Goal: Find specific page/section

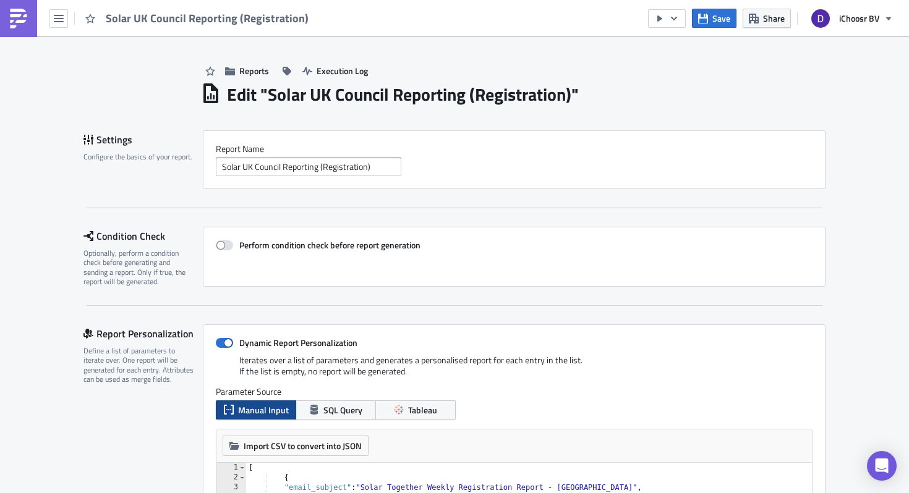
scroll to position [0, 1]
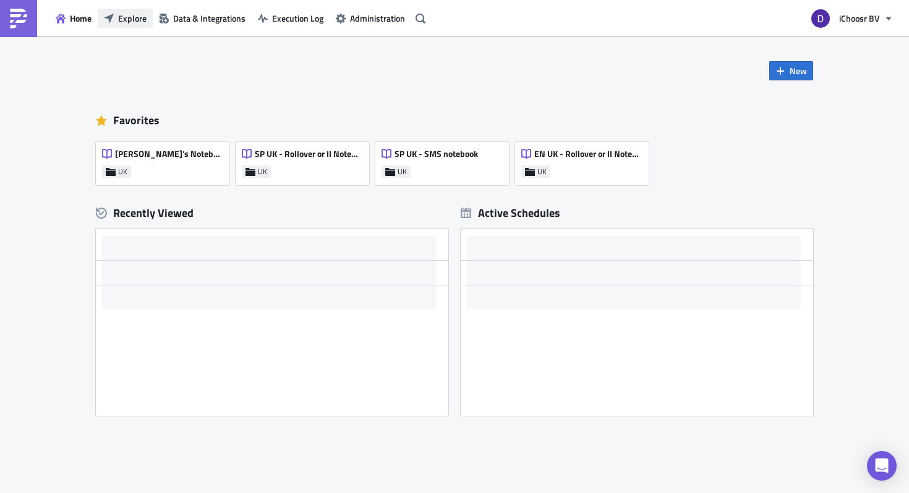
click at [137, 22] on span "Explore" at bounding box center [132, 18] width 28 height 13
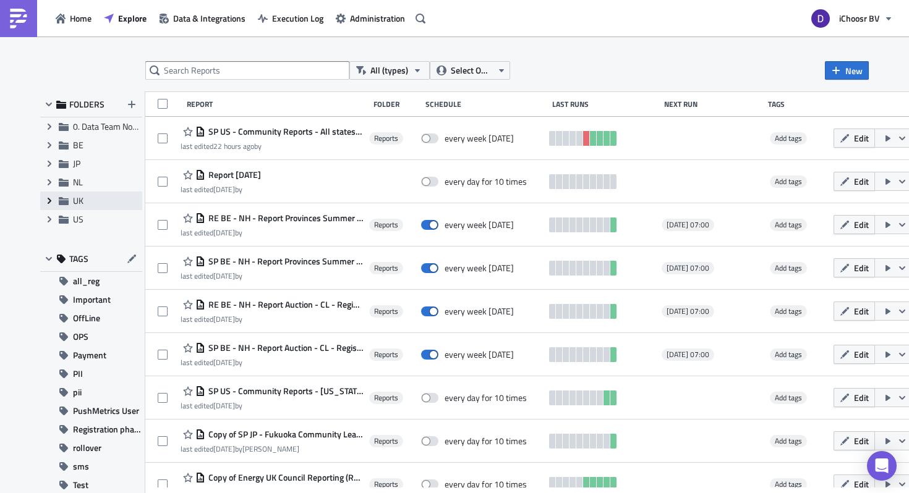
click at [49, 202] on icon "Expand group" at bounding box center [50, 201] width 10 height 10
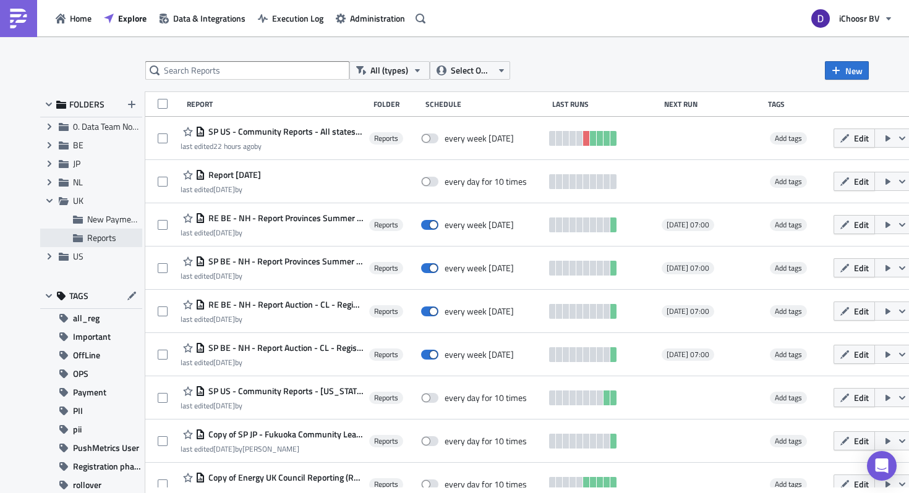
click at [95, 237] on span "Reports" at bounding box center [101, 237] width 29 height 13
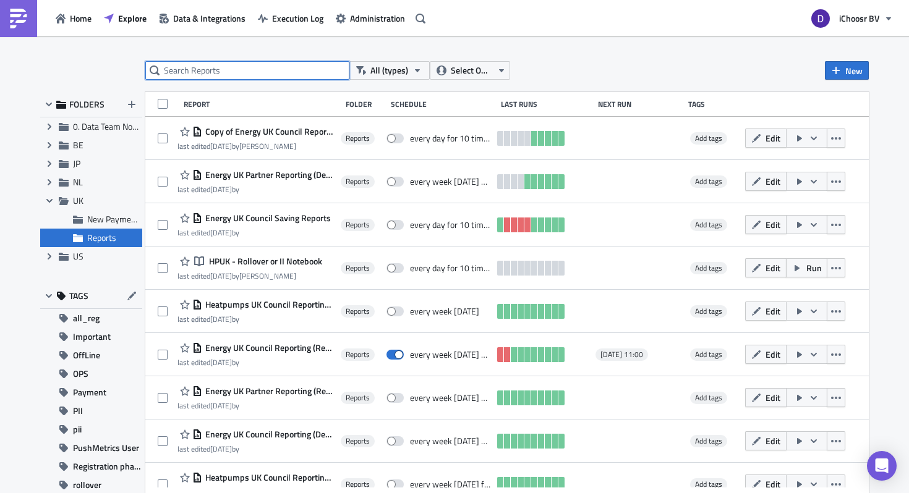
click at [224, 69] on input "text" at bounding box center [247, 70] width 204 height 19
type input "SOLAR"
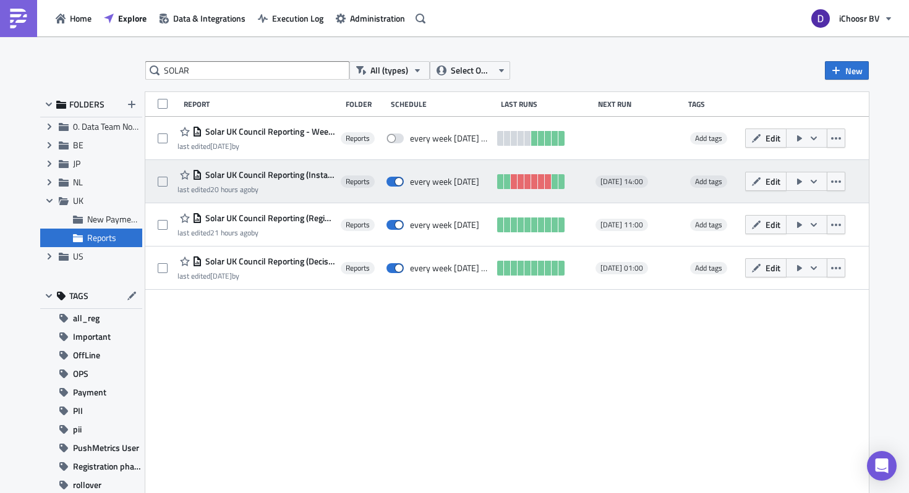
click at [244, 172] on span "Solar UK Council Reporting (Installation) new" at bounding box center [268, 174] width 132 height 11
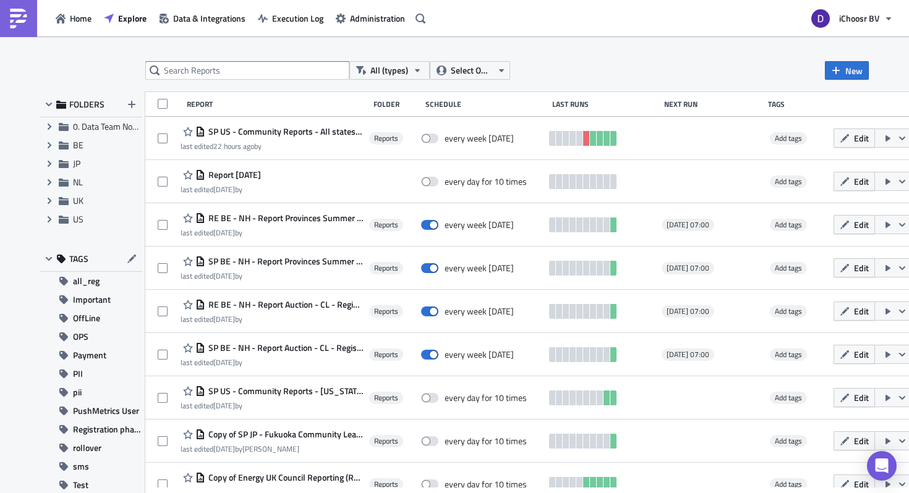
click at [219, 81] on div "All (types) Select Owner New FOLDERS Expand group 0. Data Team Notebooks & Repo…" at bounding box center [454, 265] width 841 height 409
click at [217, 77] on input "text" at bounding box center [247, 70] width 204 height 19
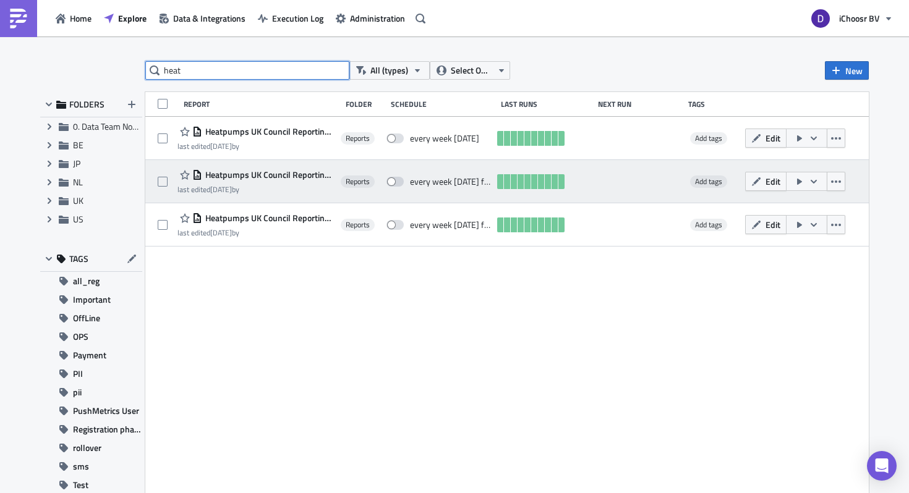
type input "heat"
click at [228, 174] on span "Heatpumps UK Council Reporting (Decision)" at bounding box center [268, 174] width 132 height 11
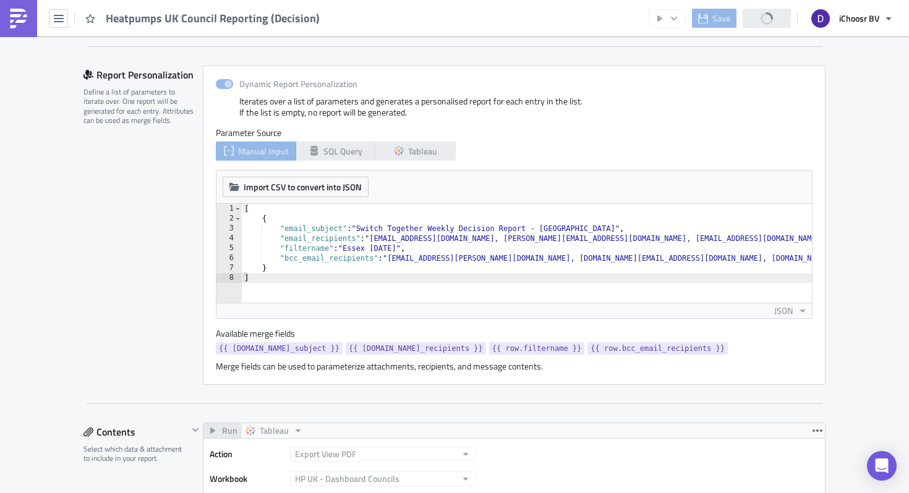
scroll to position [286, 0]
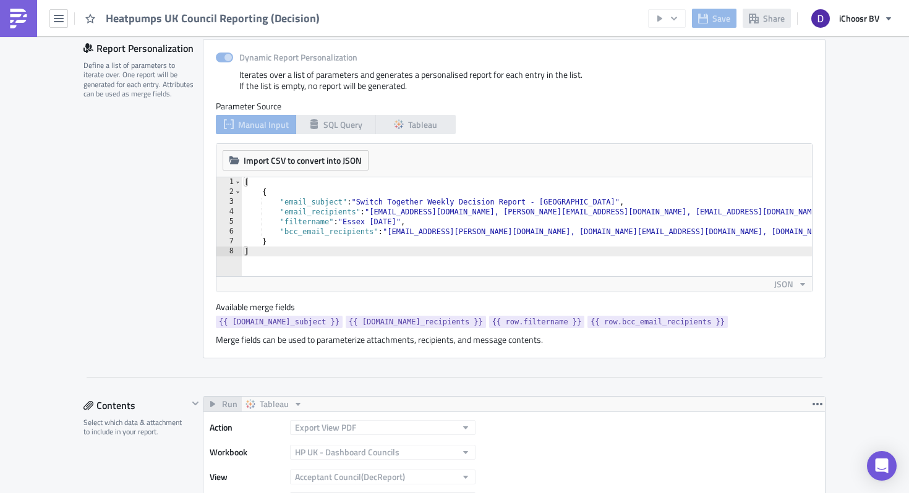
type textarea ""email_recipients": "layla@ichoosr.com, Aaron.GoldieMcSorley@essex.gov.uk, Char…"
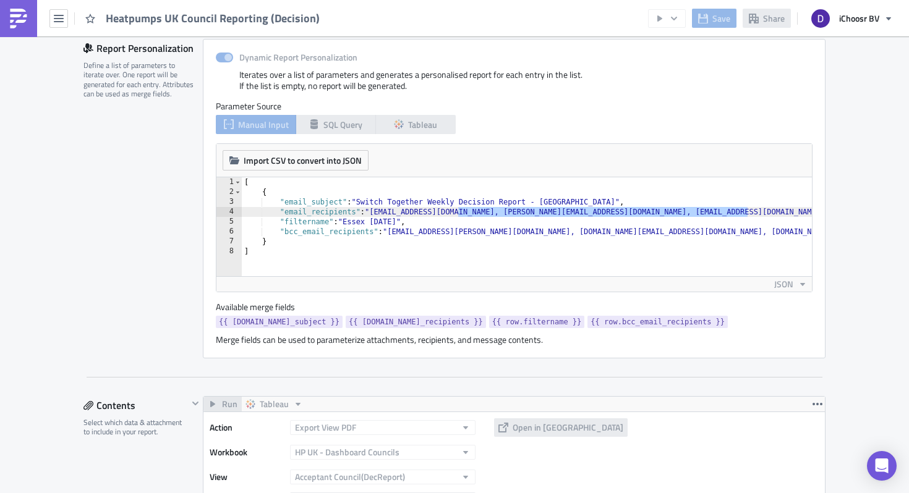
drag, startPoint x: 459, startPoint y: 210, endPoint x: 746, endPoint y: 208, distance: 287.4
click at [746, 208] on div "[ { "email_subject" : "Switch Together Weekly Decision Report - Essex" , "email…" at bounding box center [583, 236] width 682 height 119
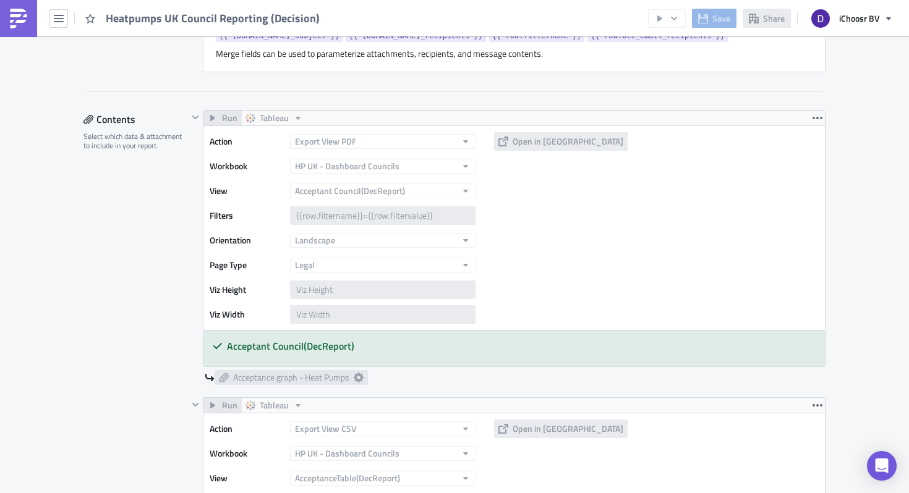
scroll to position [643, 0]
